Goal: Information Seeking & Learning: Learn about a topic

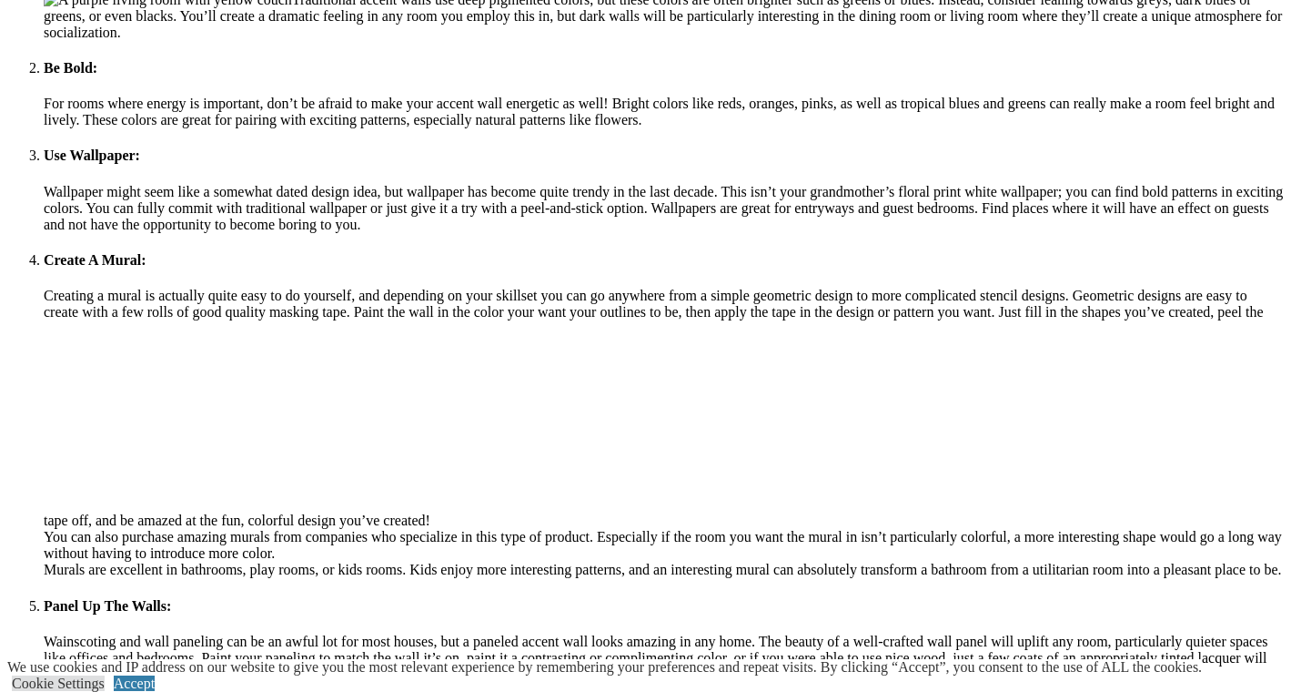
scroll to position [2087, 0]
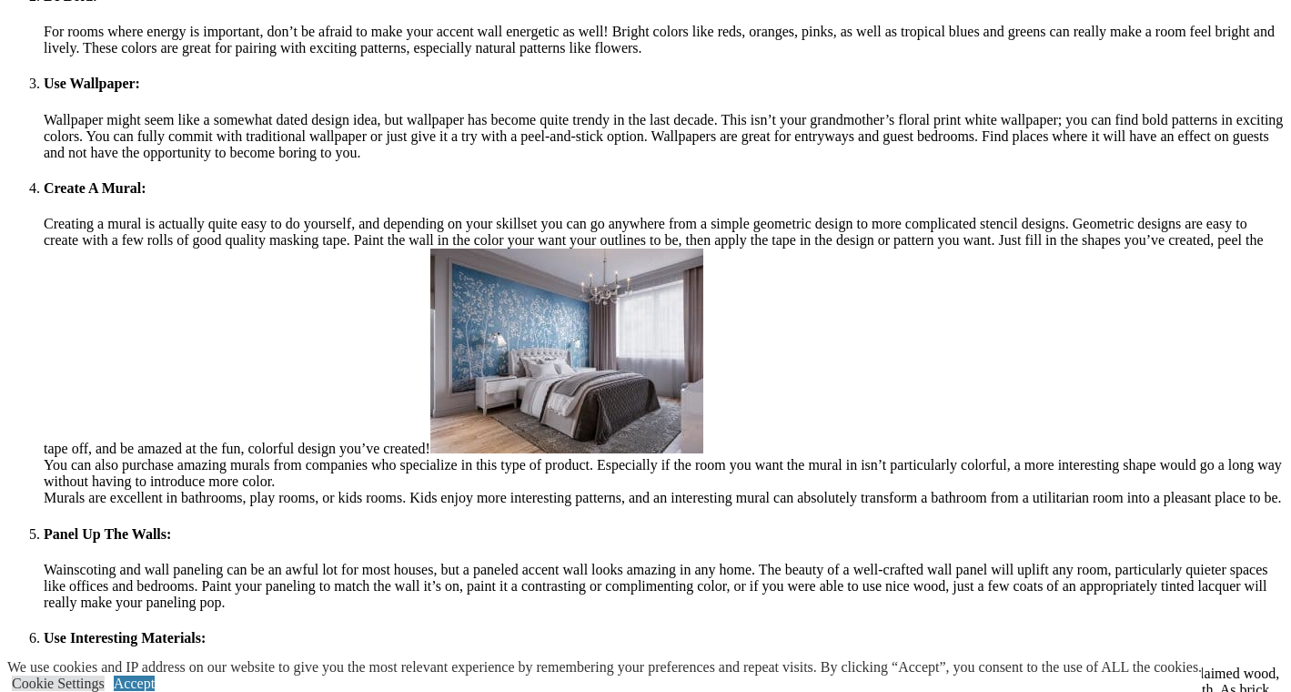
scroll to position [2163, 0]
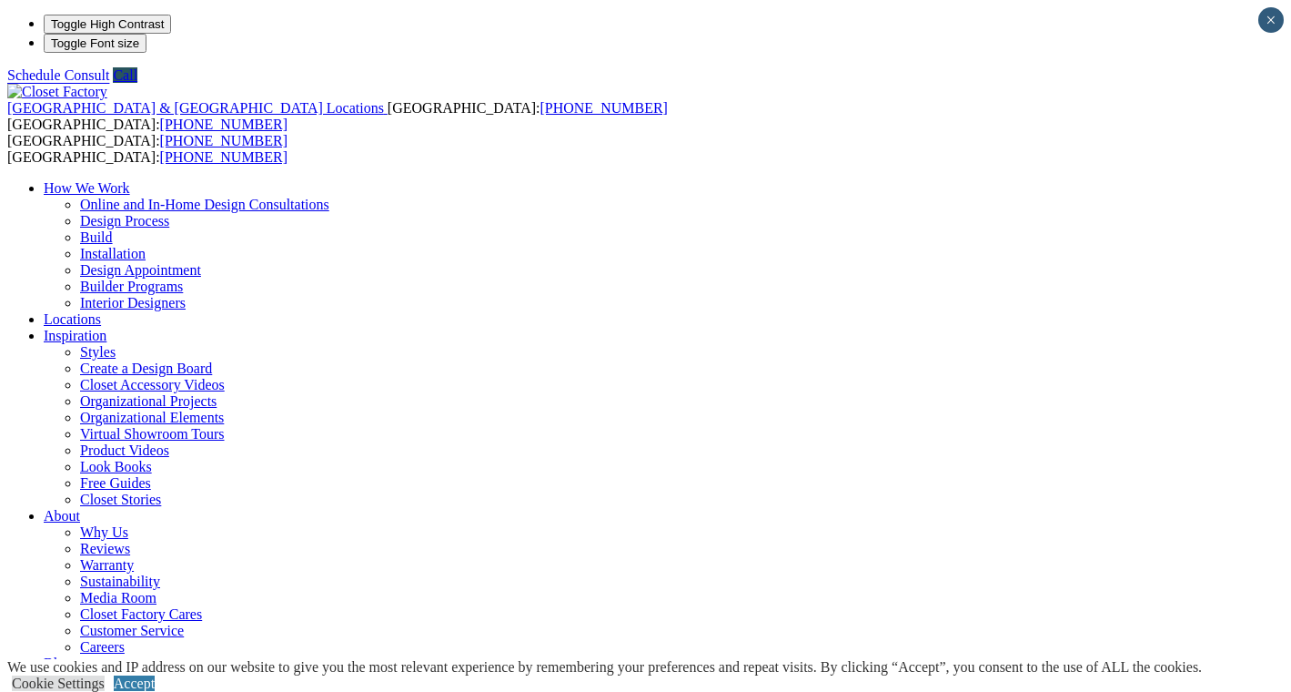
click at [1035, 180] on ul "How We Work Online and In-Home Design Consultations Design Process Build Instal…" at bounding box center [645, 434] width 1277 height 508
